Goal: Navigation & Orientation: Find specific page/section

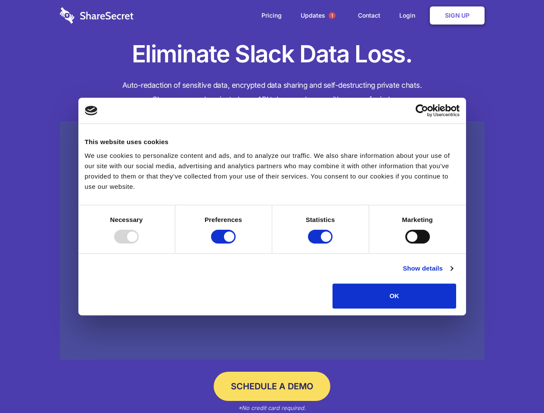
click at [139, 244] on div at bounding box center [126, 237] width 25 height 14
click at [235, 244] on input "Preferences" at bounding box center [223, 237] width 25 height 14
checkbox input "false"
click at [321, 244] on input "Statistics" at bounding box center [320, 237] width 25 height 14
checkbox input "false"
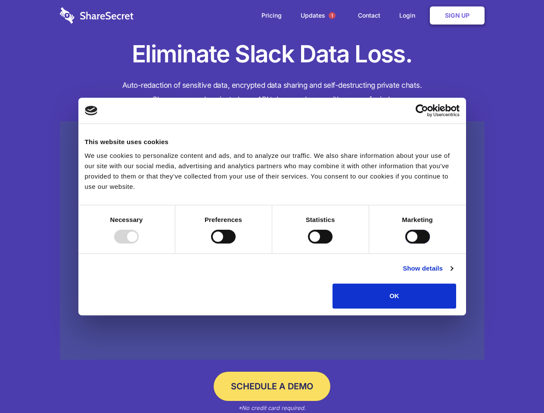
click at [405, 244] on input "Marketing" at bounding box center [417, 237] width 25 height 14
checkbox input "true"
click at [452, 274] on link "Show details" at bounding box center [427, 268] width 50 height 10
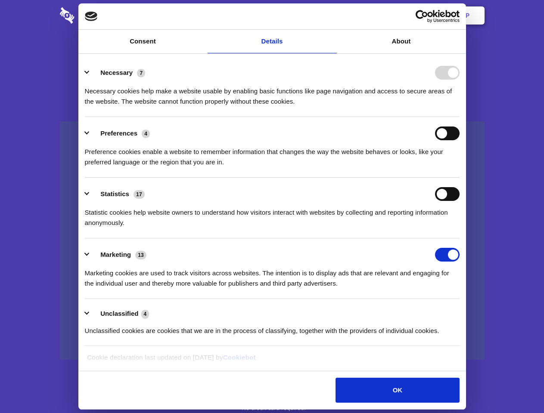
click at [459, 167] on div "Preferences 4 Preference cookies enable a website to remember information that …" at bounding box center [272, 147] width 374 height 41
click at [331, 15] on span "1" at bounding box center [331, 15] width 7 height 7
